Goal: Navigation & Orientation: Understand site structure

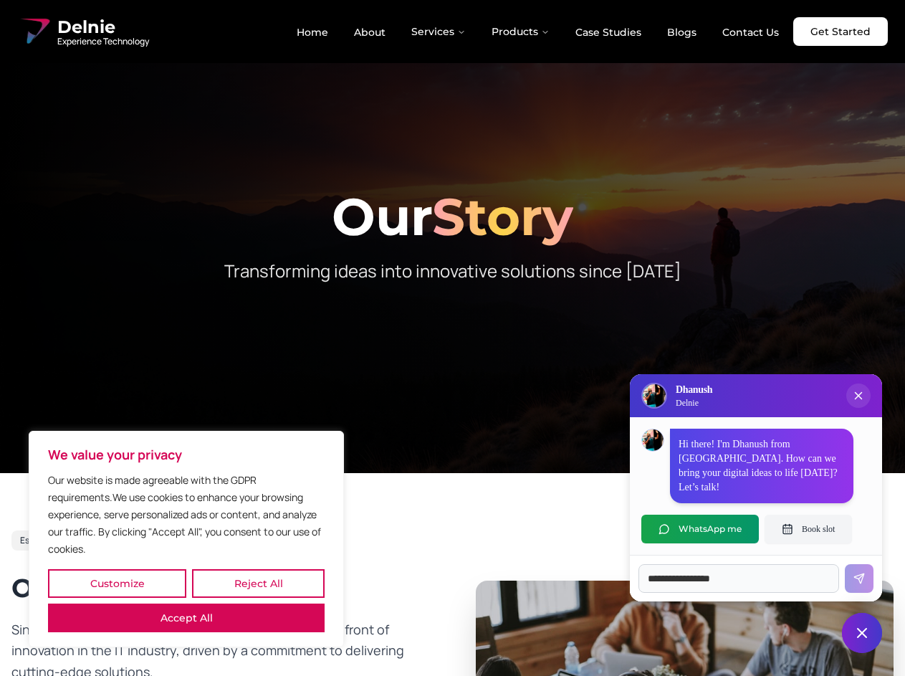
click at [117, 583] on button "Customize" at bounding box center [117, 583] width 138 height 29
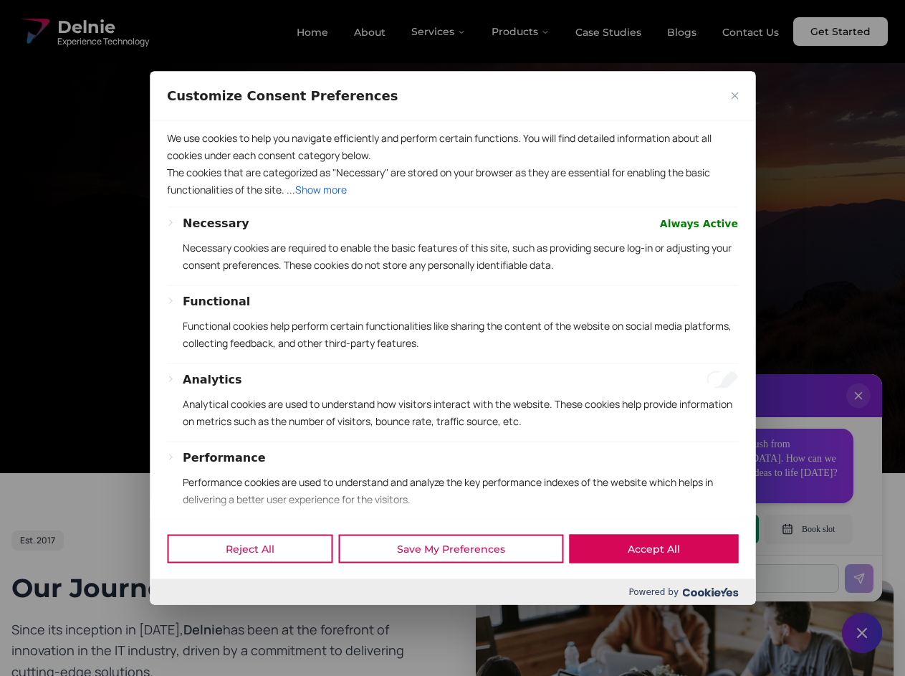
click at [258, 583] on div at bounding box center [452, 338] width 905 height 676
click at [186, 163] on p "We use cookies to help you navigate efficiently and perform certain functions. …" at bounding box center [452, 146] width 571 height 34
click at [452, 273] on p "Necessary cookies are required to enable the basic features of this site, such …" at bounding box center [460, 256] width 555 height 34
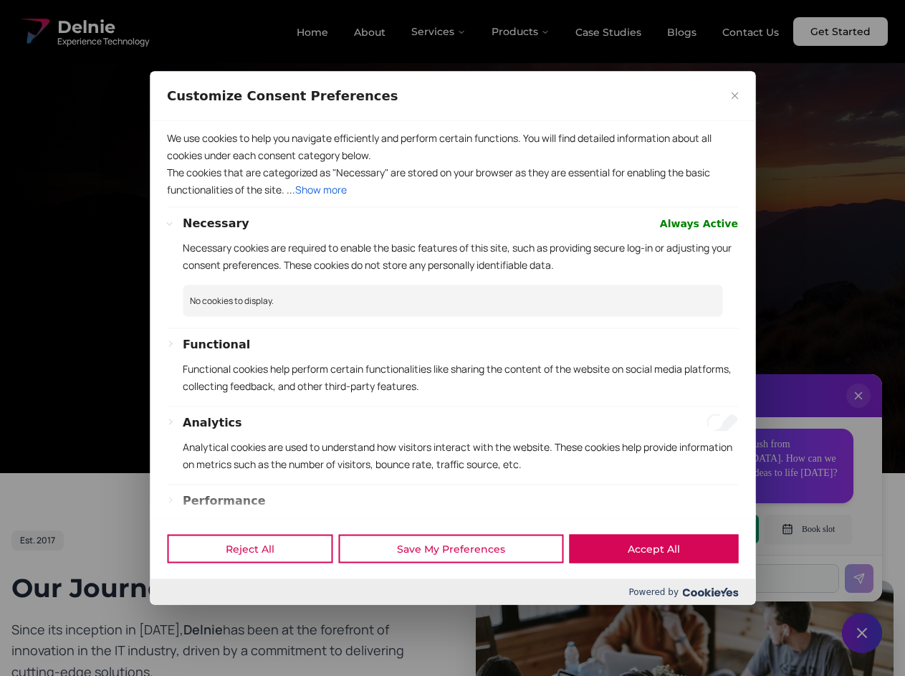
click at [439, 32] on div at bounding box center [452, 338] width 905 height 676
click at [521, 32] on div at bounding box center [452, 338] width 905 height 676
click at [858, 410] on div at bounding box center [452, 338] width 905 height 676
click at [700, 529] on div "Reject All Save My Preferences Accept All" at bounding box center [452, 548] width 605 height 61
click at [808, 529] on div at bounding box center [452, 338] width 905 height 676
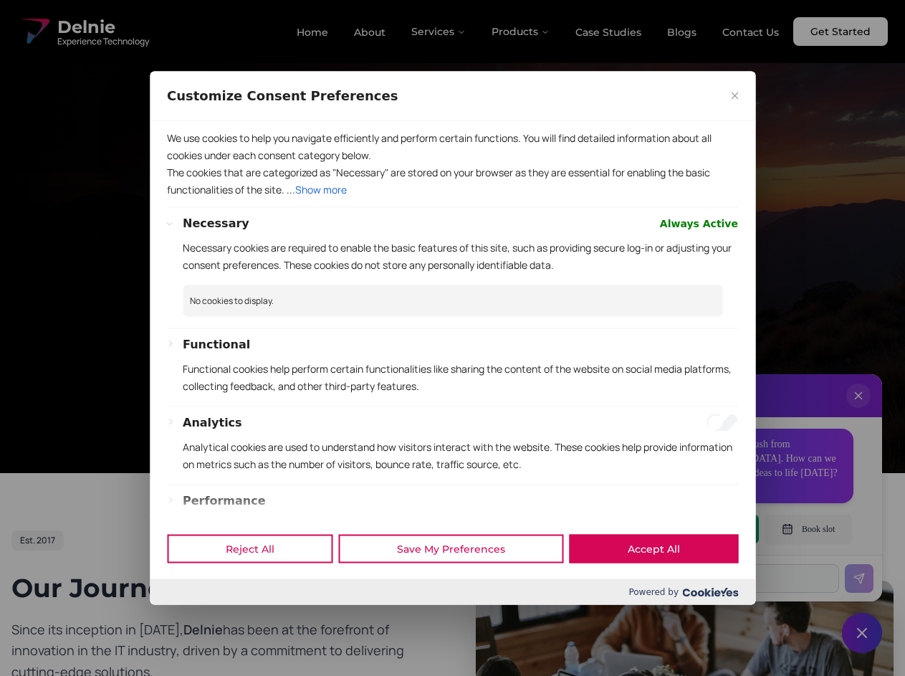
click at [862, 633] on div at bounding box center [452, 338] width 905 height 676
